Goal: Task Accomplishment & Management: Complete application form

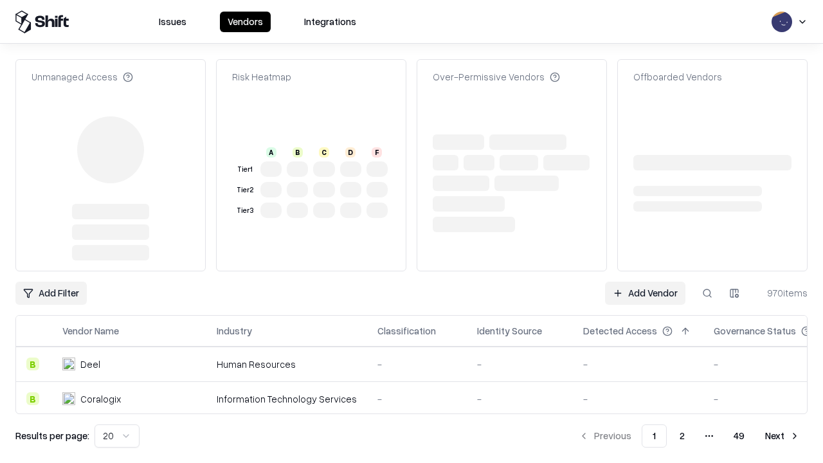
click at [645, 282] on link "Add Vendor" at bounding box center [645, 293] width 80 height 23
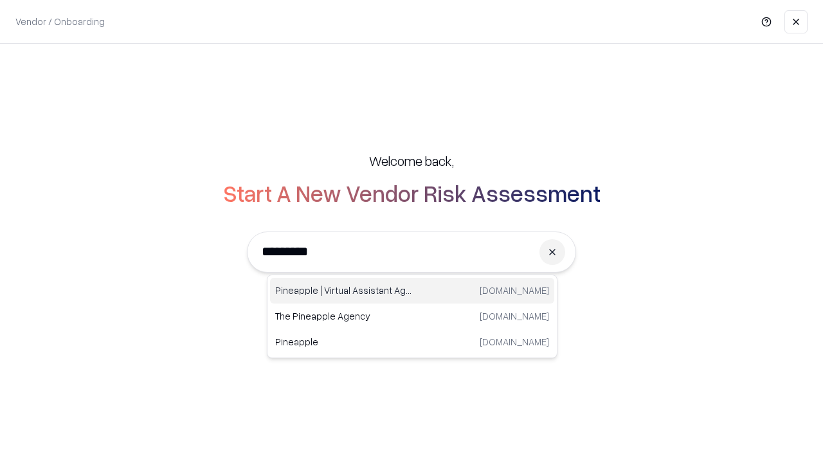
click at [412, 291] on div "Pineapple | Virtual Assistant Agency [DOMAIN_NAME]" at bounding box center [412, 291] width 284 height 26
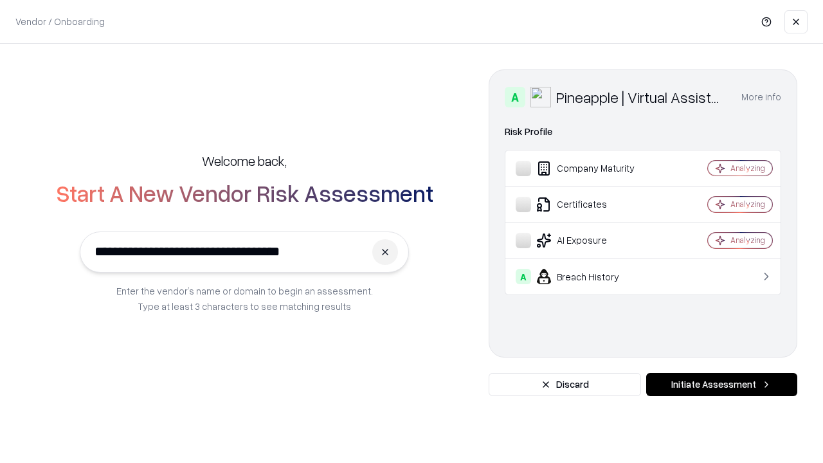
type input "**********"
click at [721, 384] on button "Initiate Assessment" at bounding box center [721, 384] width 151 height 23
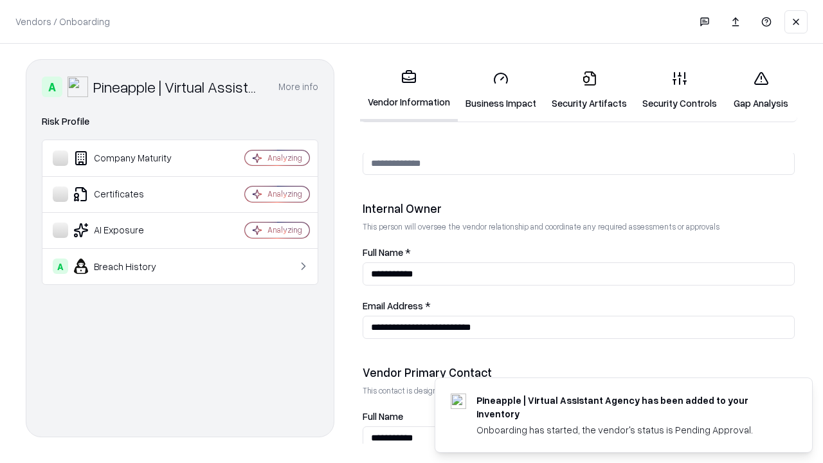
scroll to position [666, 0]
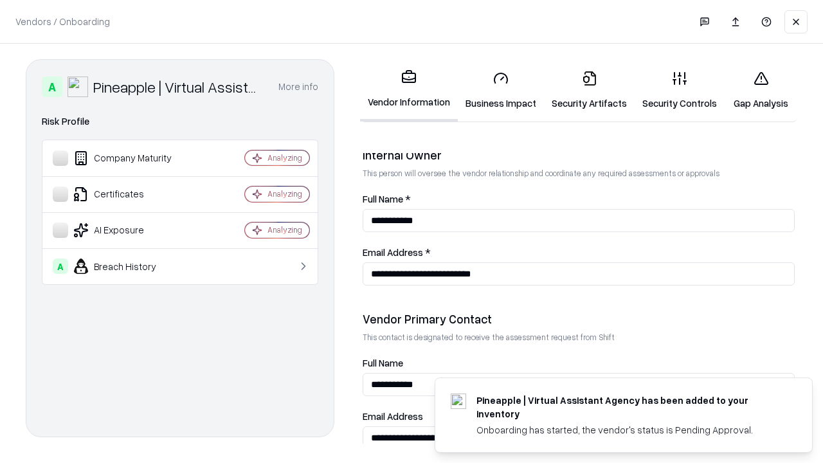
click at [501, 90] on link "Business Impact" at bounding box center [501, 90] width 86 height 60
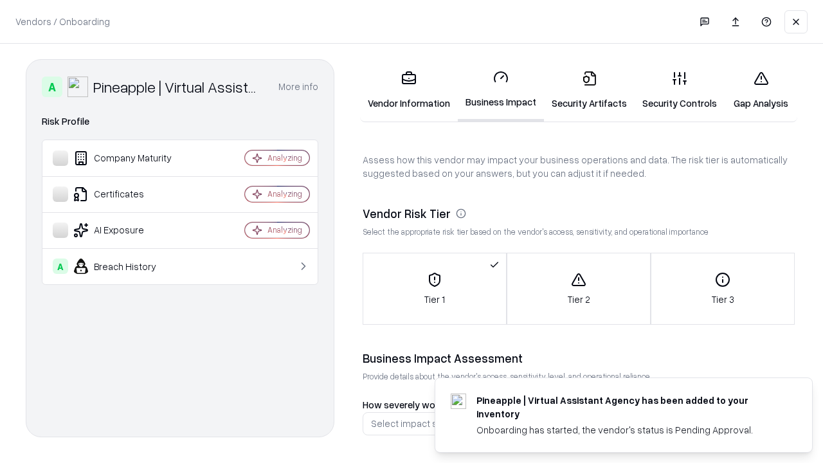
click at [589, 90] on link "Security Artifacts" at bounding box center [589, 90] width 91 height 60
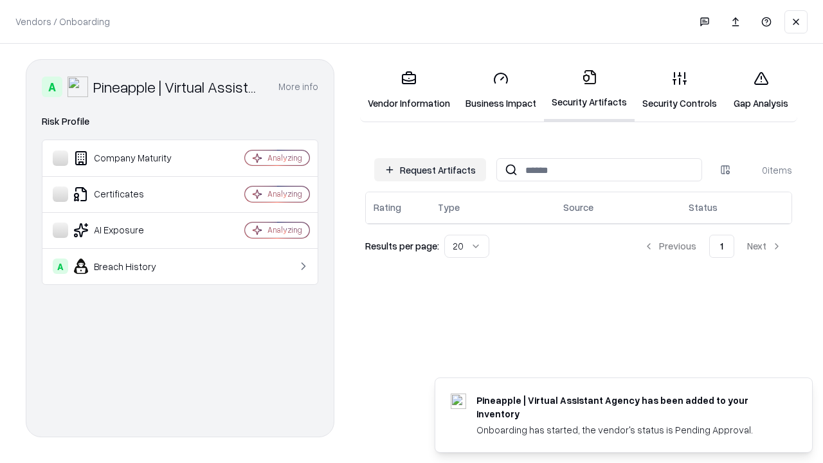
click at [430, 170] on button "Request Artifacts" at bounding box center [430, 169] width 112 height 23
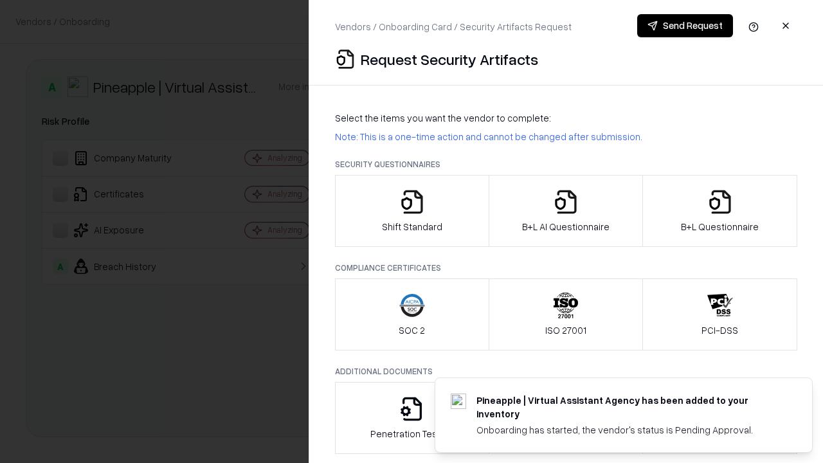
click at [411, 211] on icon "button" at bounding box center [412, 202] width 26 height 26
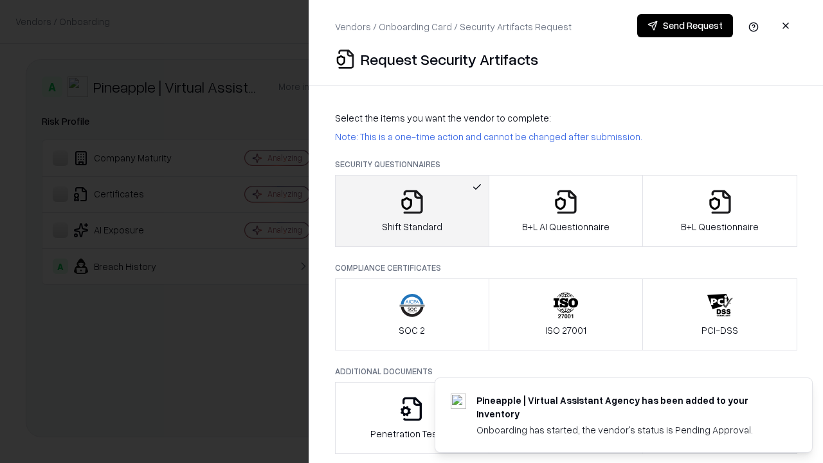
click at [685, 26] on button "Send Request" at bounding box center [685, 25] width 96 height 23
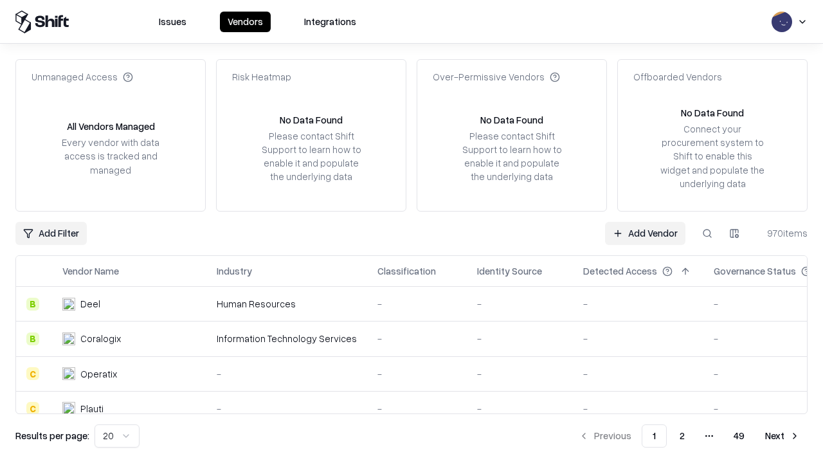
click at [707, 233] on button at bounding box center [706, 233] width 23 height 23
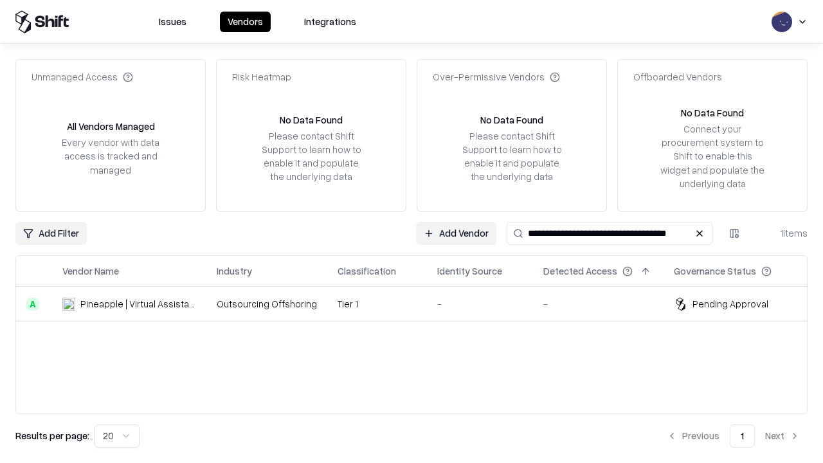
type input "**********"
click at [419, 303] on td "Tier 1" at bounding box center [377, 304] width 100 height 35
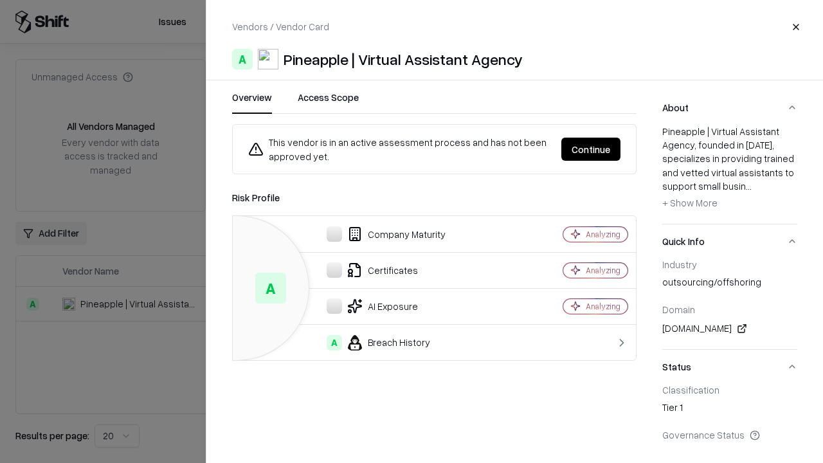
click at [591, 149] on button "Continue" at bounding box center [590, 149] width 59 height 23
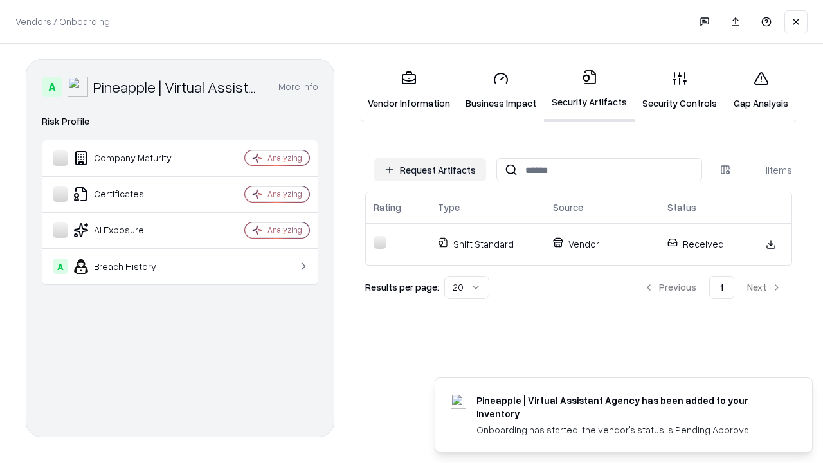
click at [679, 90] on link "Security Controls" at bounding box center [679, 90] width 90 height 60
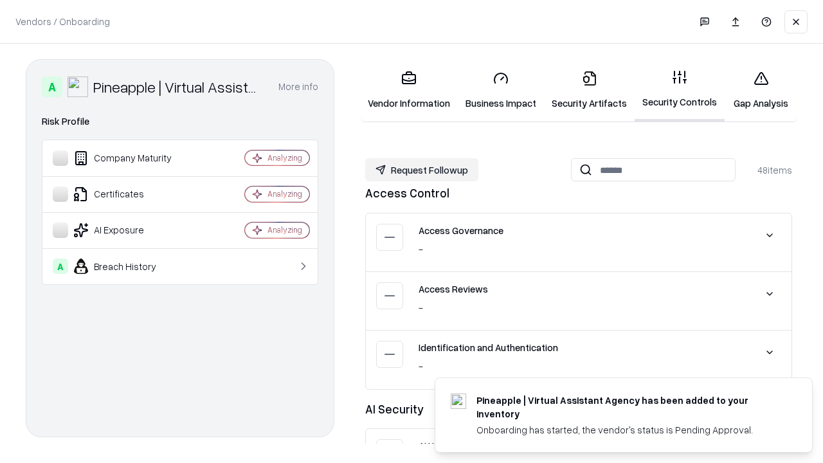
click at [422, 170] on button "Request Followup" at bounding box center [421, 169] width 113 height 23
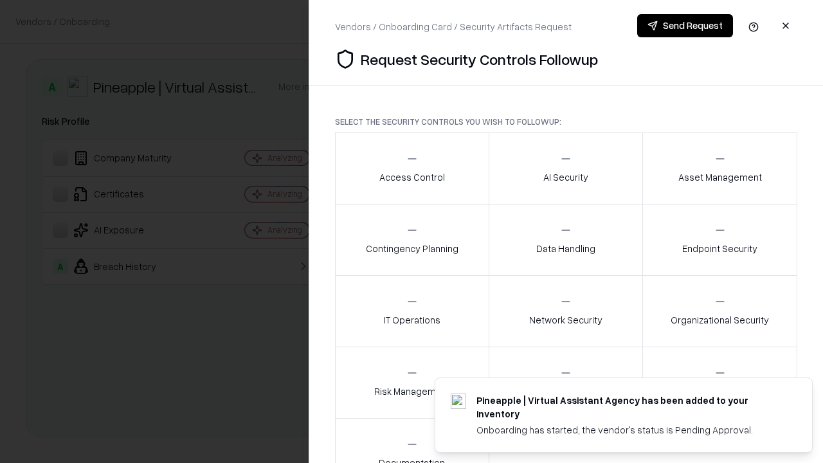
click at [411, 168] on div "Access Control" at bounding box center [412, 167] width 66 height 31
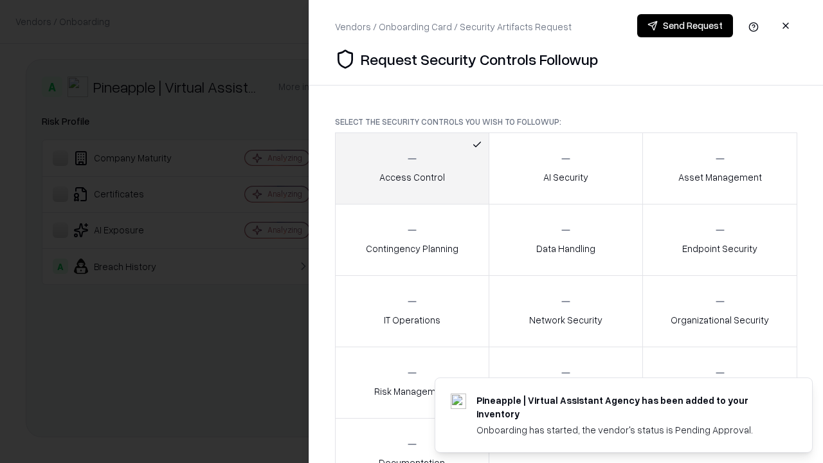
click at [685, 26] on button "Send Request" at bounding box center [685, 25] width 96 height 23
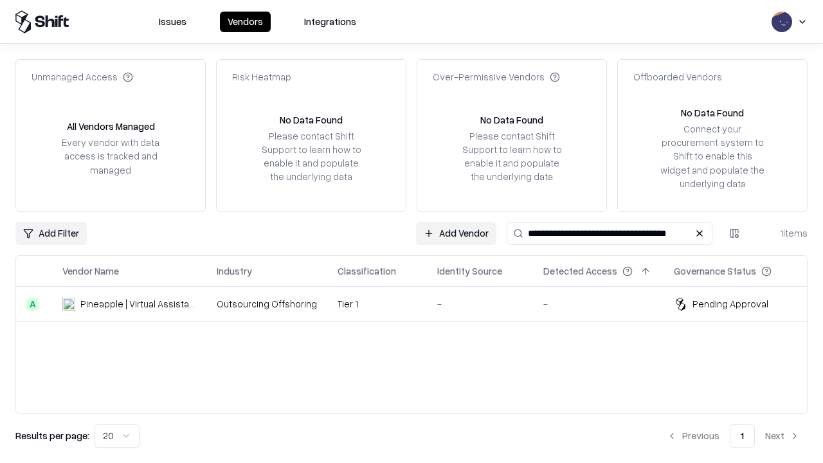
type input "**********"
click at [419, 303] on td "Tier 1" at bounding box center [377, 304] width 100 height 35
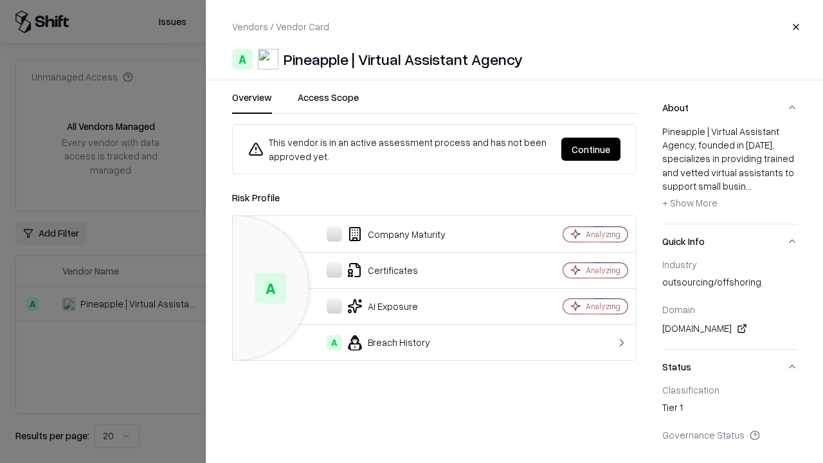
click at [591, 149] on button "Continue" at bounding box center [590, 149] width 59 height 23
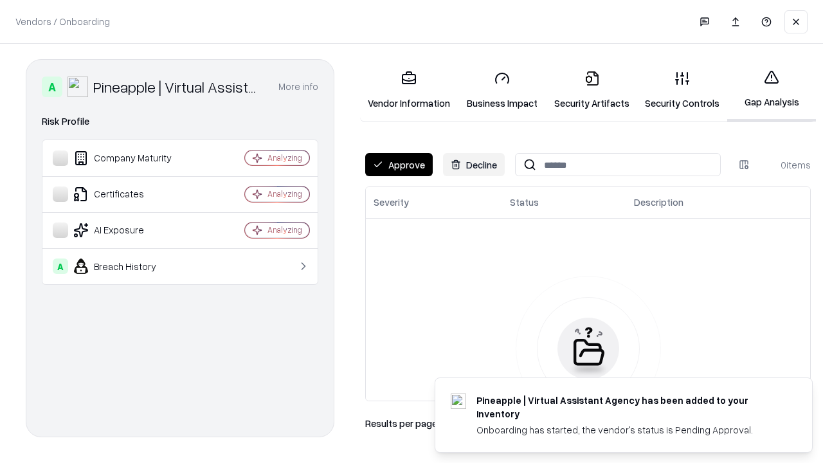
click at [399, 165] on button "Approve" at bounding box center [398, 164] width 67 height 23
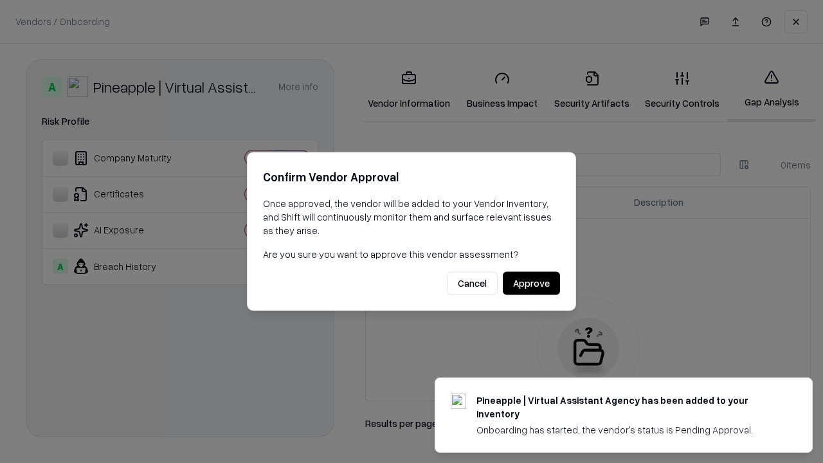
click at [531, 283] on button "Approve" at bounding box center [531, 283] width 57 height 23
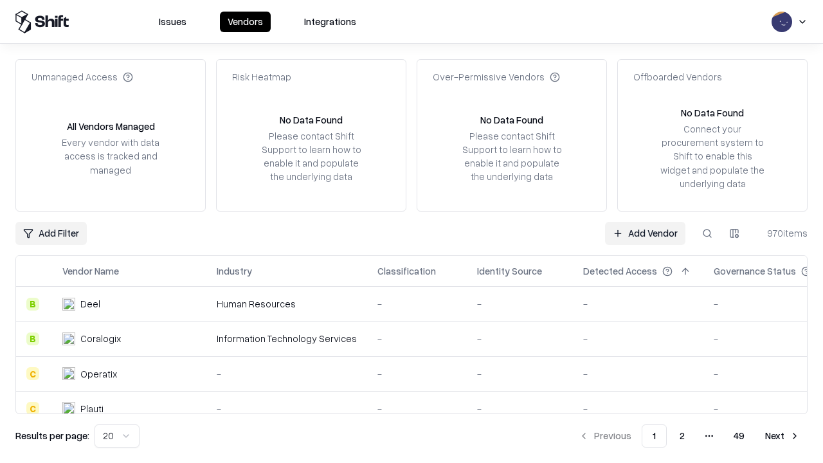
type input "**********"
click at [645, 233] on link "Add Vendor" at bounding box center [645, 233] width 80 height 23
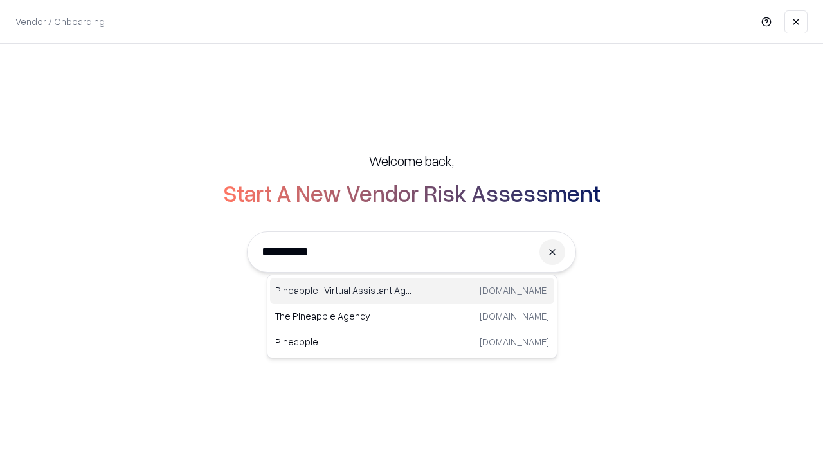
click at [412, 291] on div "Pineapple | Virtual Assistant Agency trypineapple.com" at bounding box center [412, 291] width 284 height 26
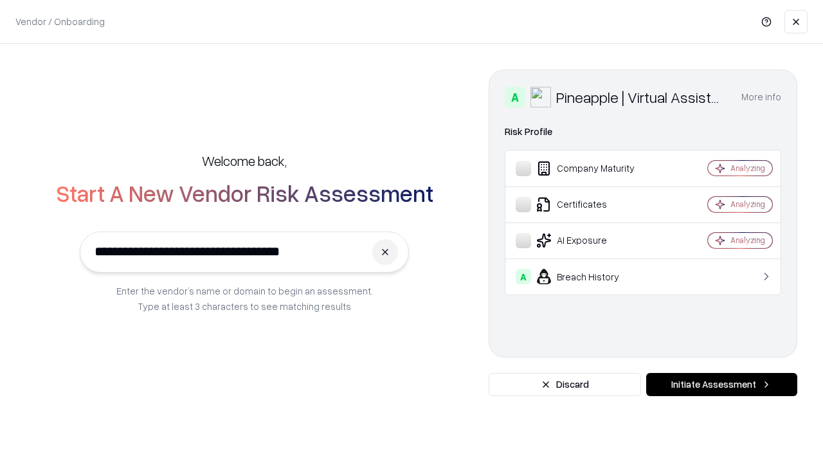
type input "**********"
click at [721, 384] on button "Initiate Assessment" at bounding box center [721, 384] width 151 height 23
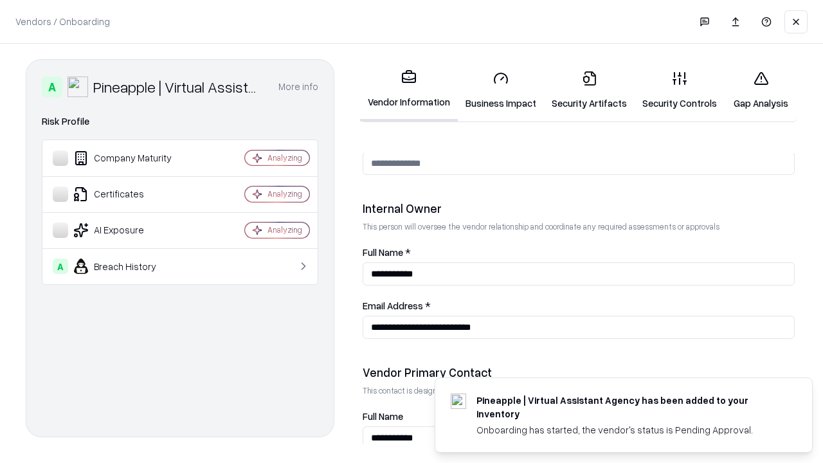
scroll to position [666, 0]
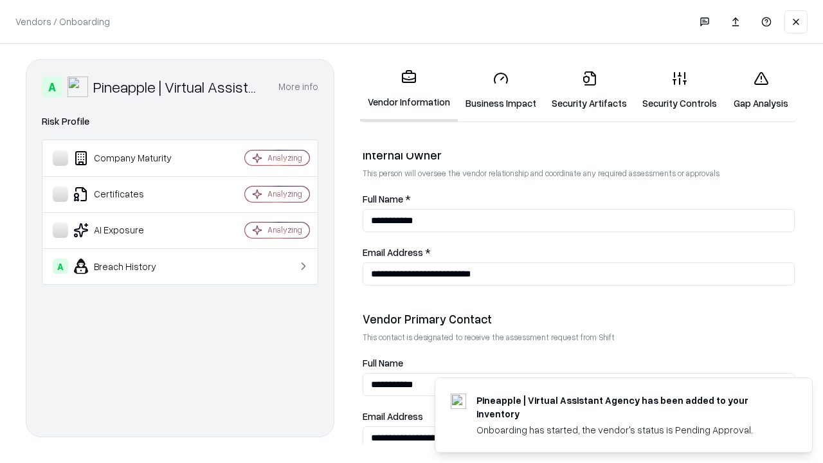
click at [760, 90] on link "Gap Analysis" at bounding box center [760, 90] width 73 height 60
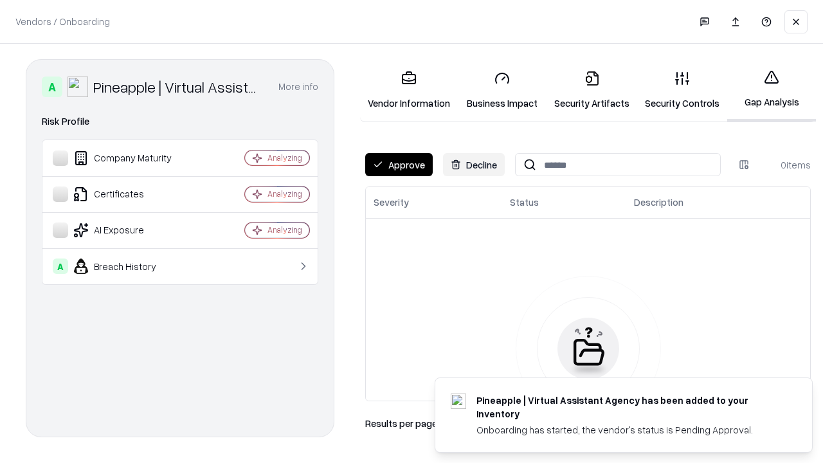
click at [399, 165] on button "Approve" at bounding box center [398, 164] width 67 height 23
